Goal: Information Seeking & Learning: Learn about a topic

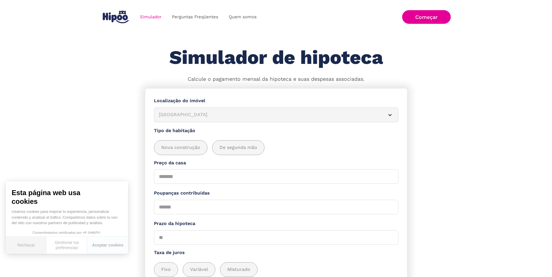
click at [27, 247] on button "Rechazar" at bounding box center [26, 245] width 41 height 17
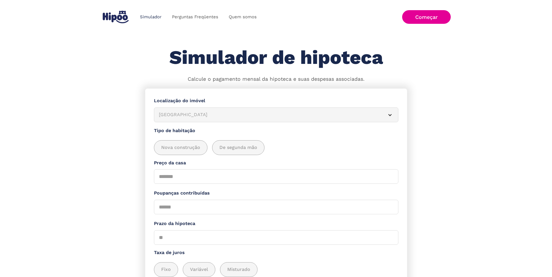
click at [152, 17] on link "Simulador" at bounding box center [151, 16] width 32 height 11
click at [190, 20] on link "Perguntas Freqüentes" at bounding box center [195, 16] width 57 height 11
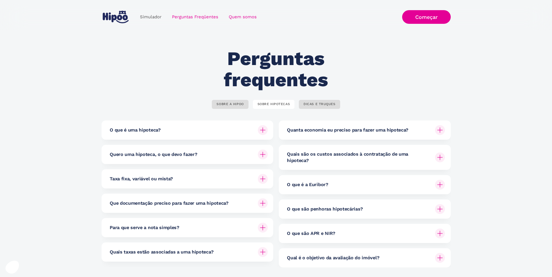
click at [238, 15] on link "Quem somos" at bounding box center [242, 16] width 38 height 11
